Goal: Information Seeking & Learning: Learn about a topic

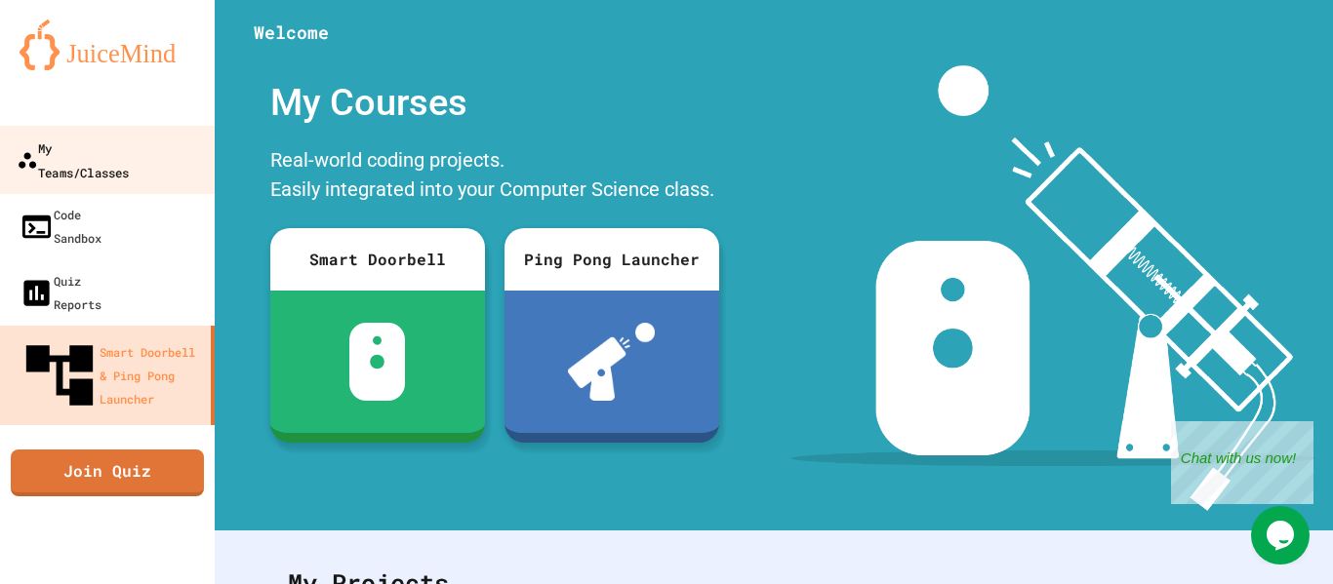
click at [129, 155] on div "My Teams/Classes" at bounding box center [73, 160] width 112 height 48
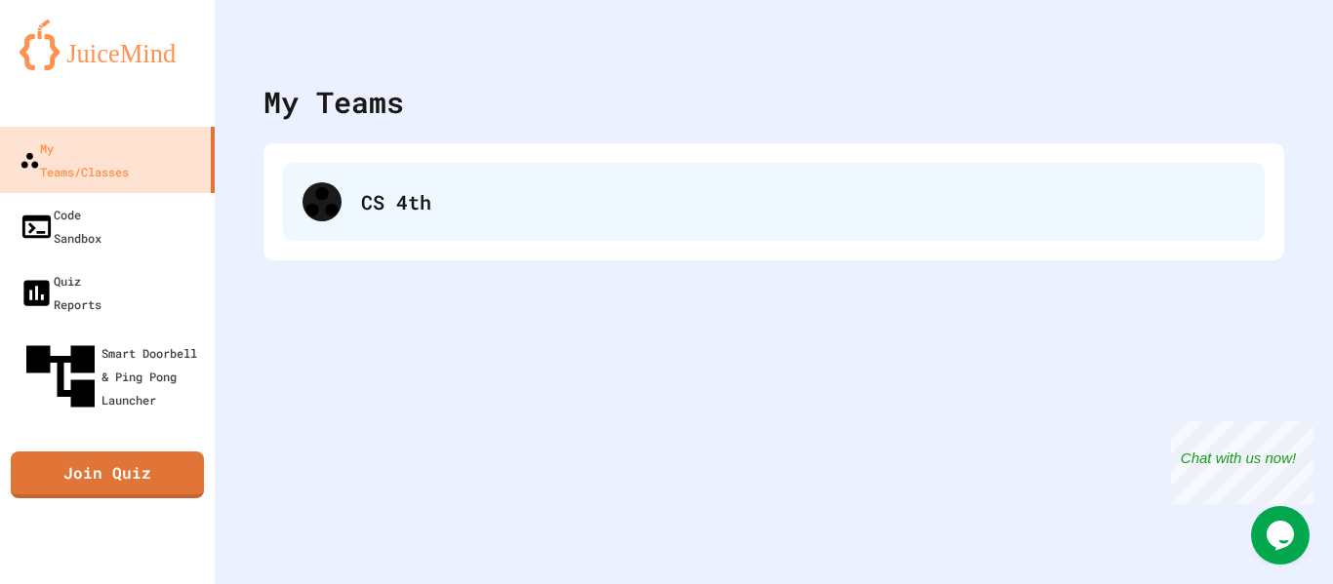
click at [648, 212] on div "CS 4th" at bounding box center [803, 201] width 884 height 29
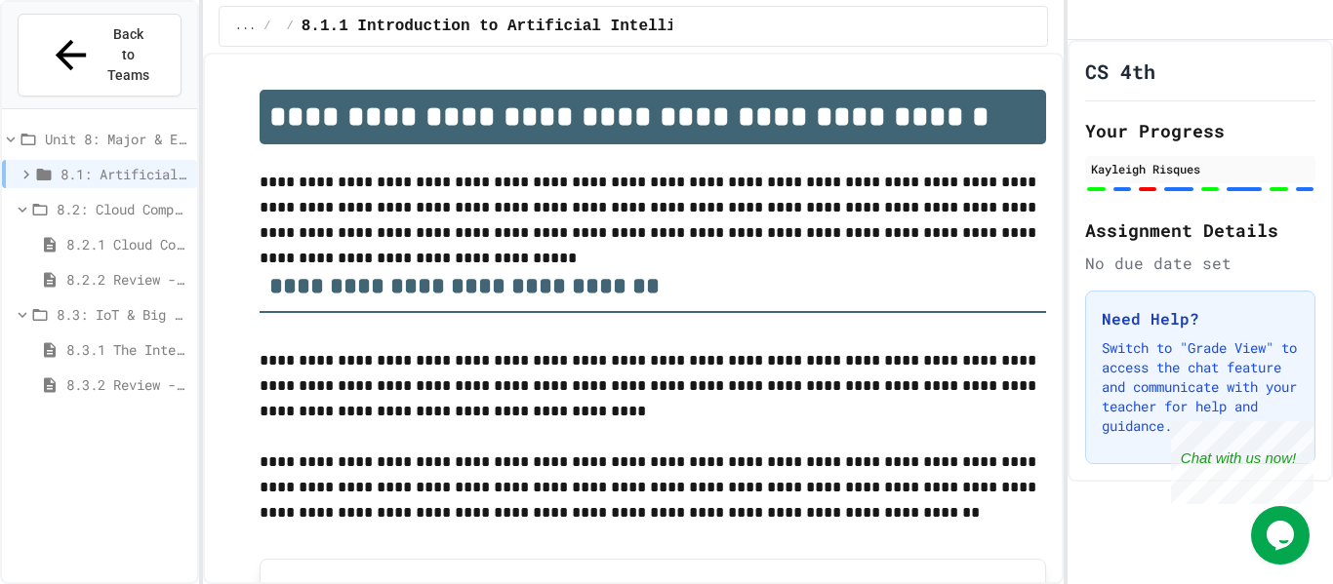
click at [90, 234] on span "8.2.1 Cloud Computing: Transforming the Digital World" at bounding box center [127, 244] width 123 height 20
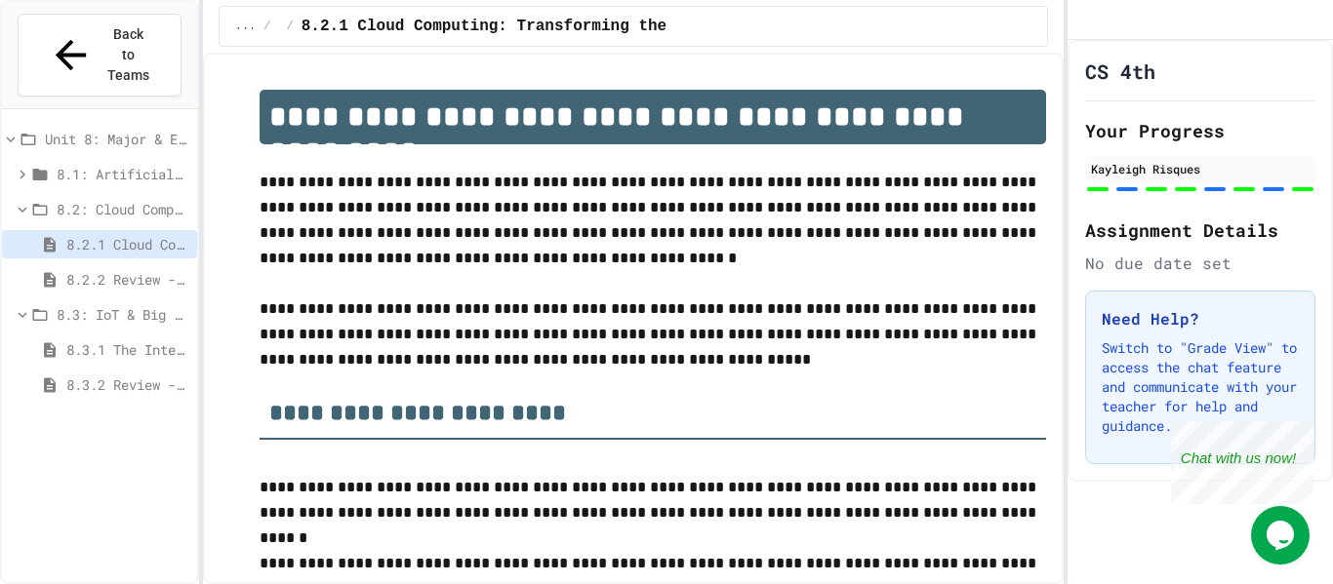
scroll to position [37, 0]
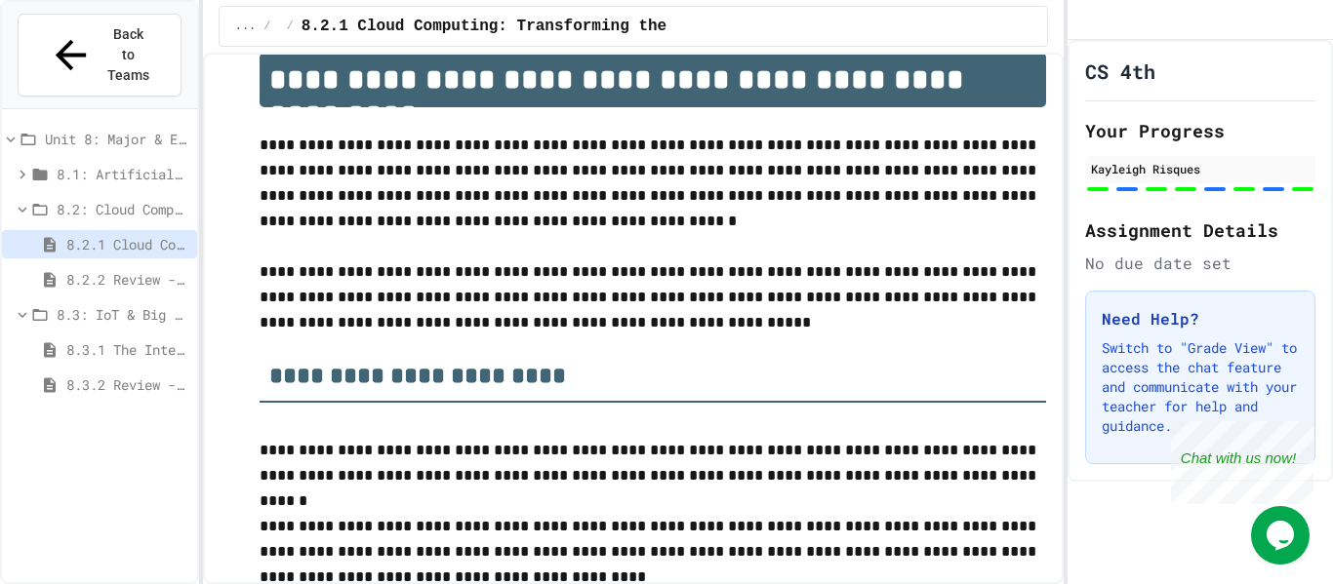
click at [106, 269] on span "8.2.2 Review - Cloud Computing" at bounding box center [127, 279] width 123 height 20
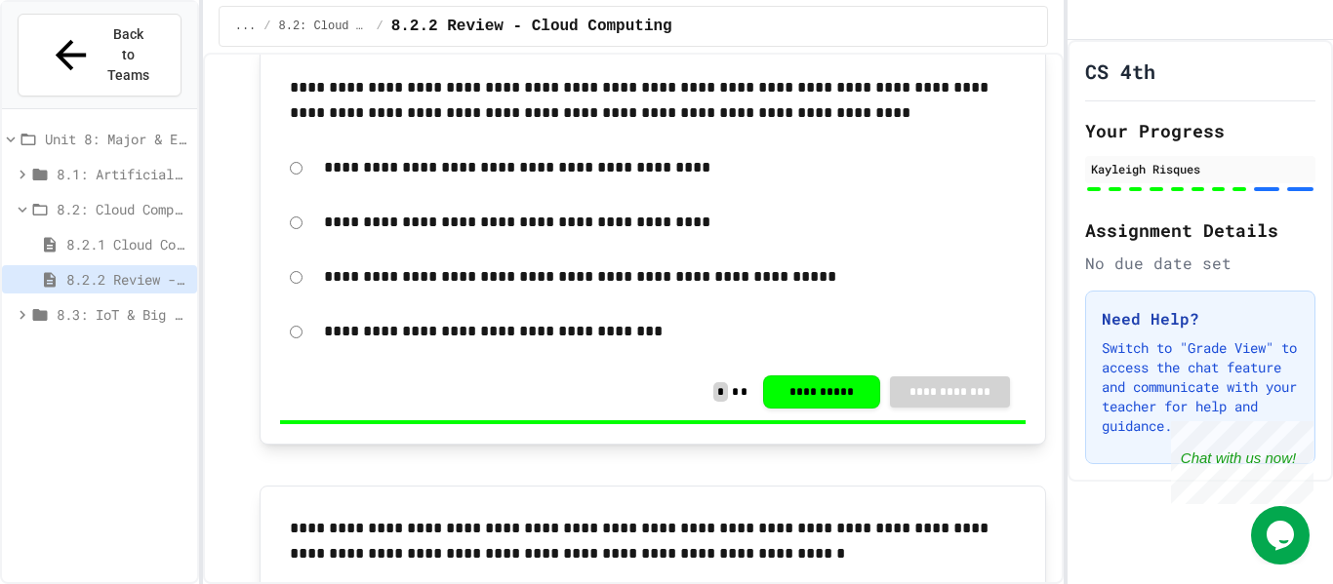
scroll to position [3319, 0]
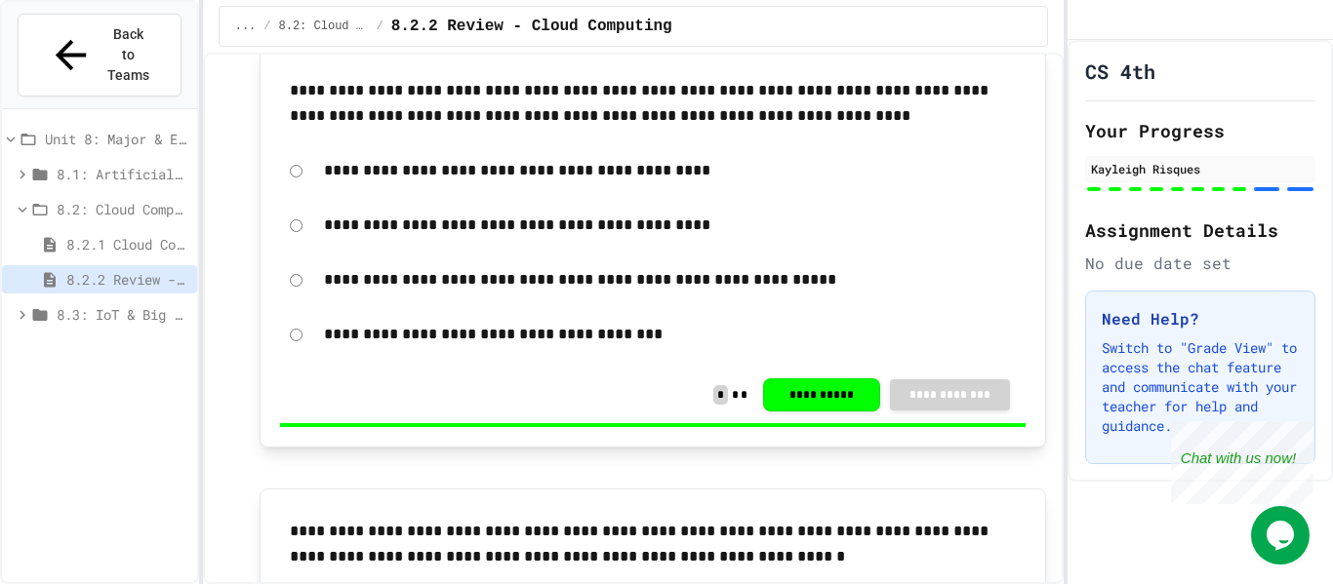
click at [667, 390] on div "**********" at bounding box center [653, 395] width 746 height 57
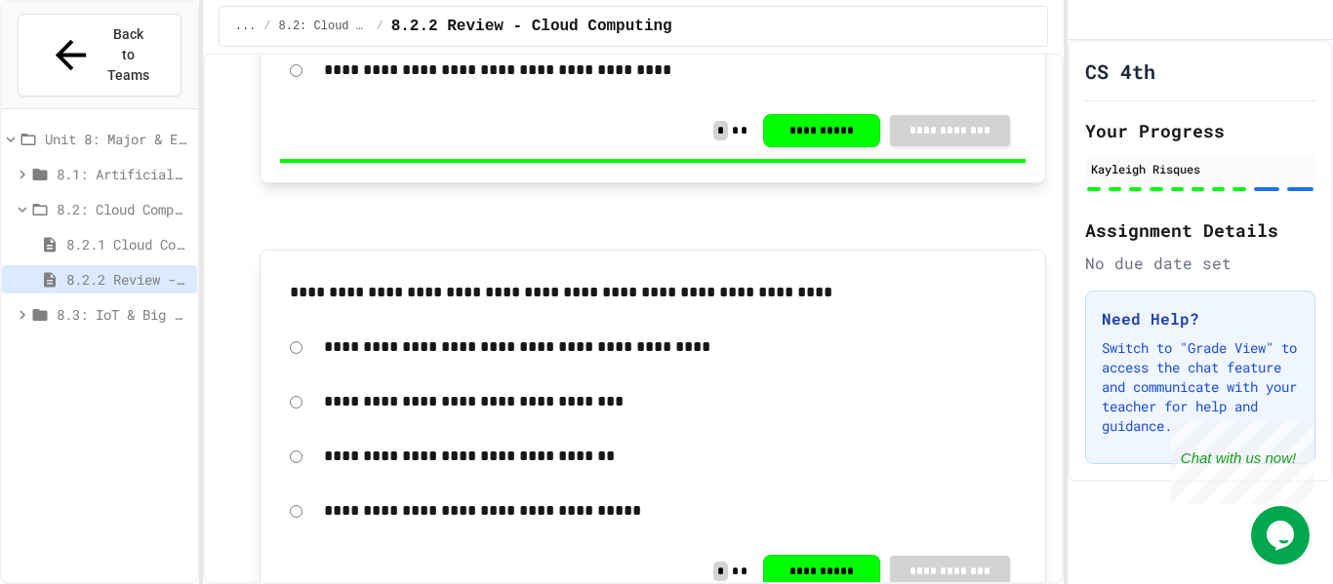
scroll to position [981, 0]
